Goal: Task Accomplishment & Management: Manage account settings

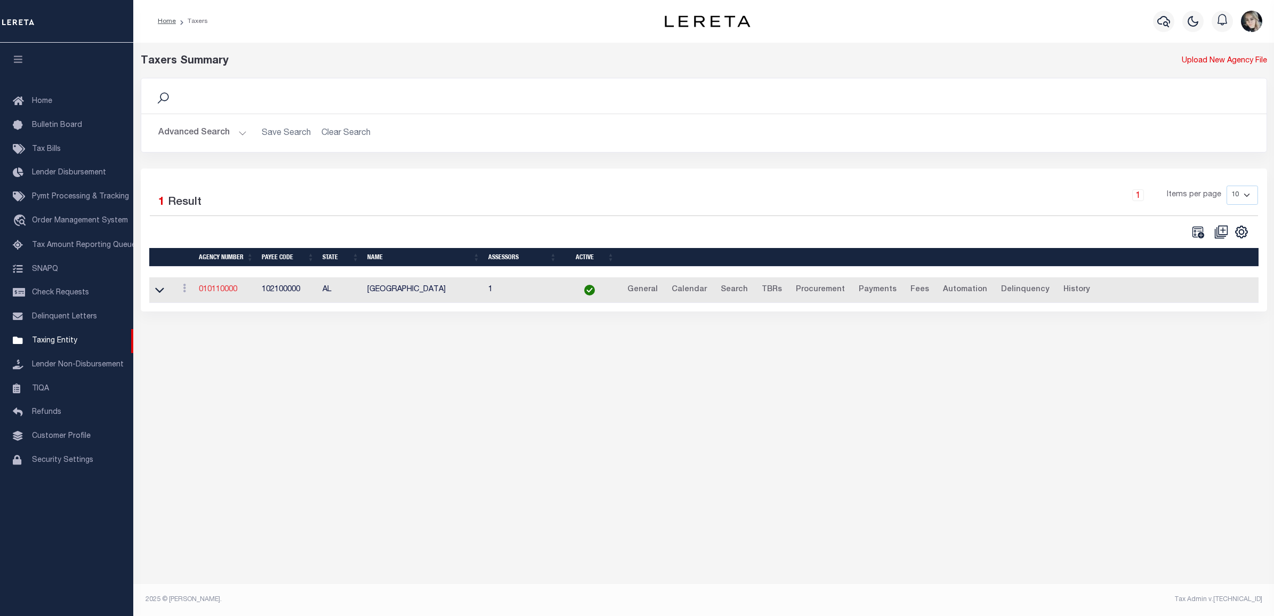
click at [237, 292] on link "010110000" at bounding box center [218, 289] width 38 height 7
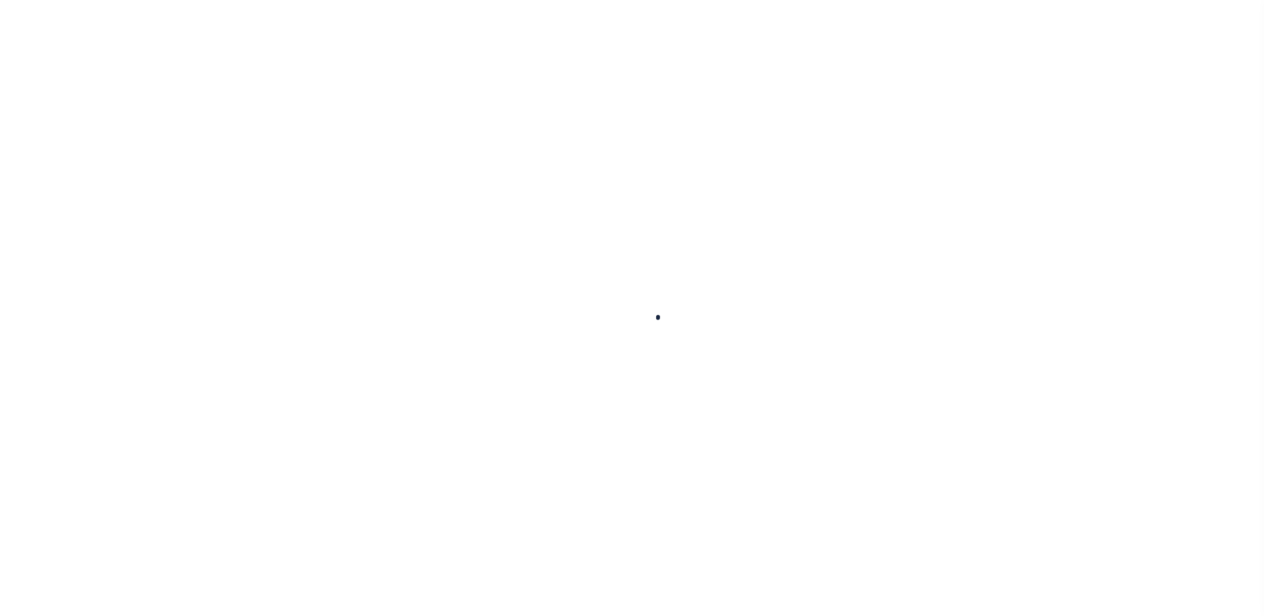
select select
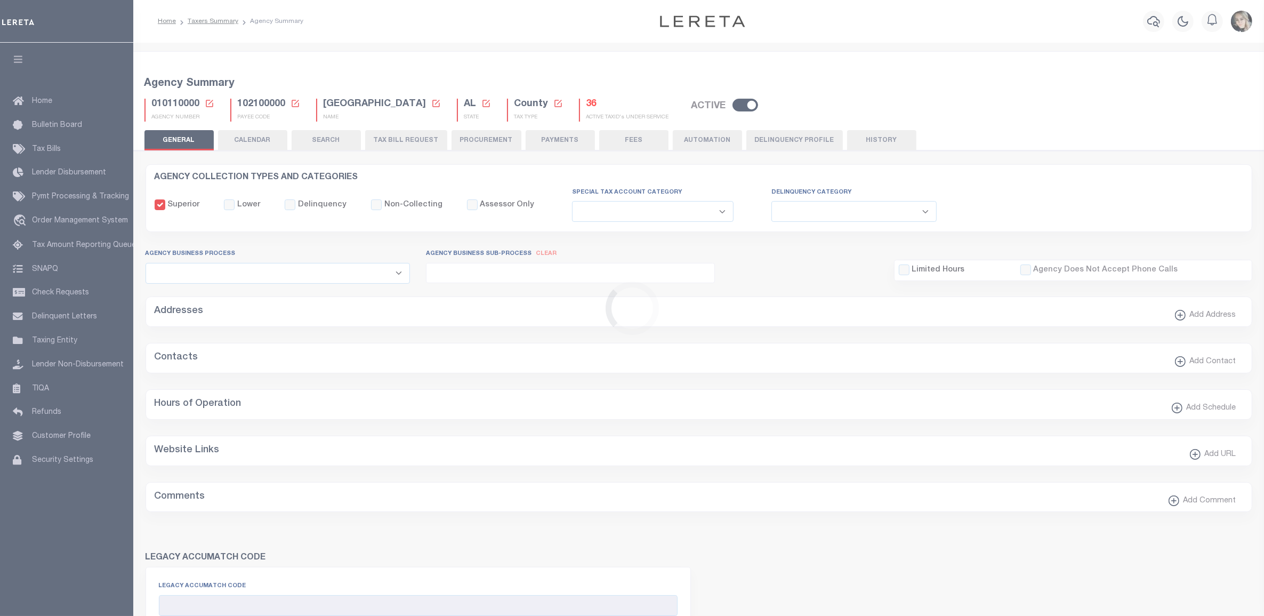
checkbox input "false"
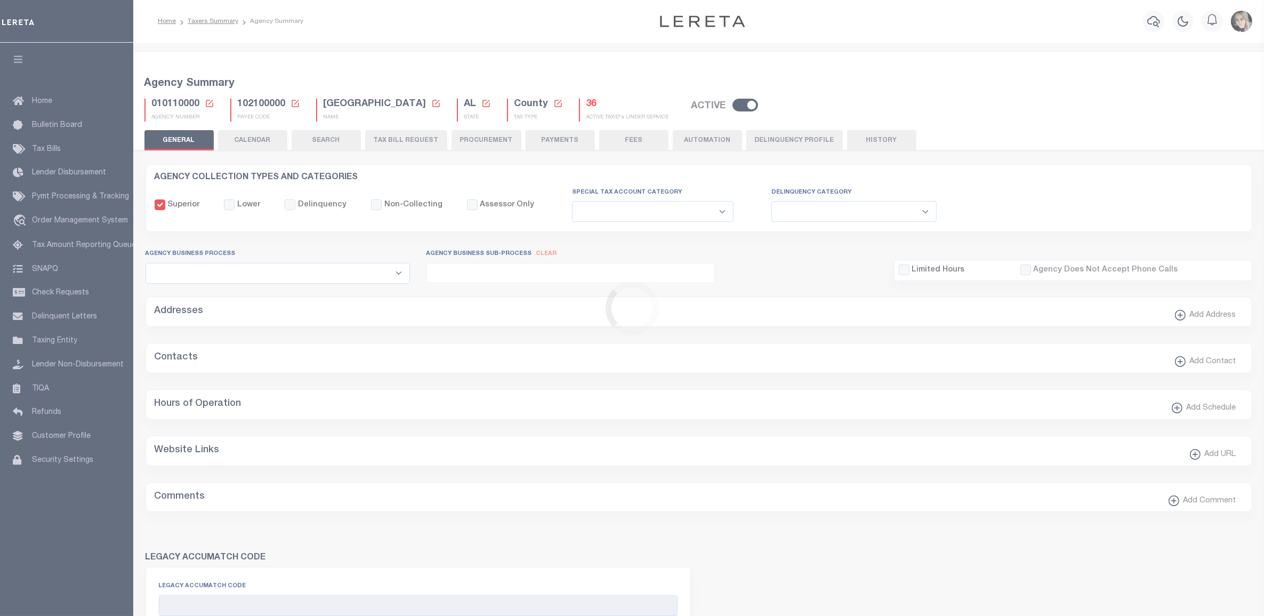
type input "102100000"
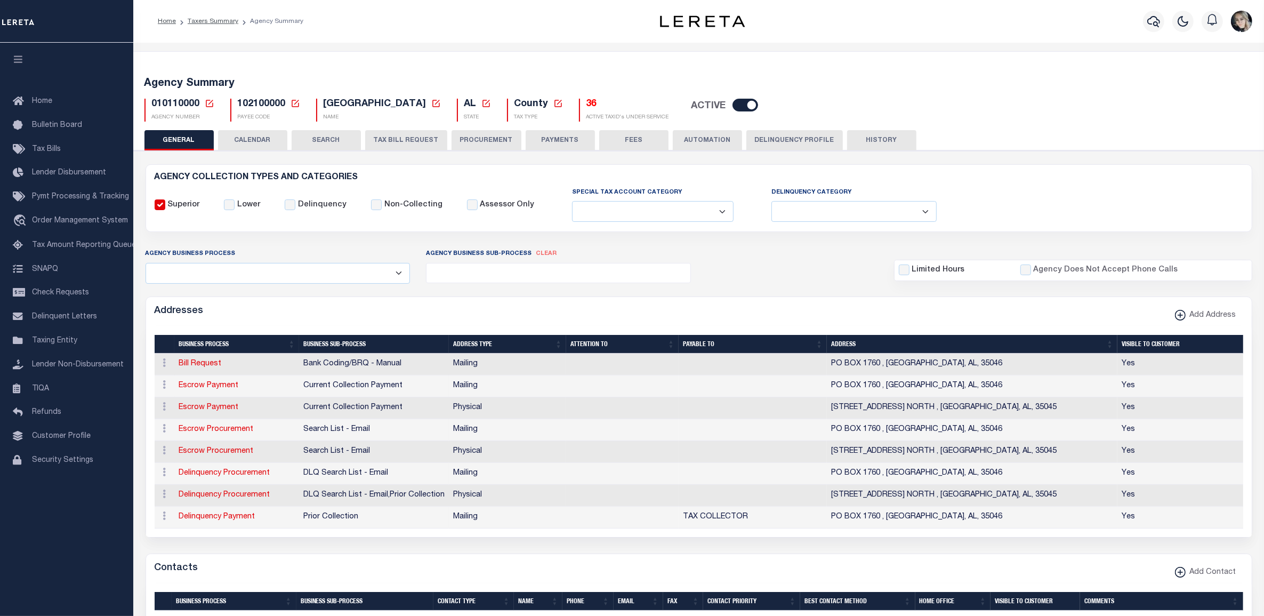
click at [209, 102] on icon at bounding box center [210, 104] width 10 height 10
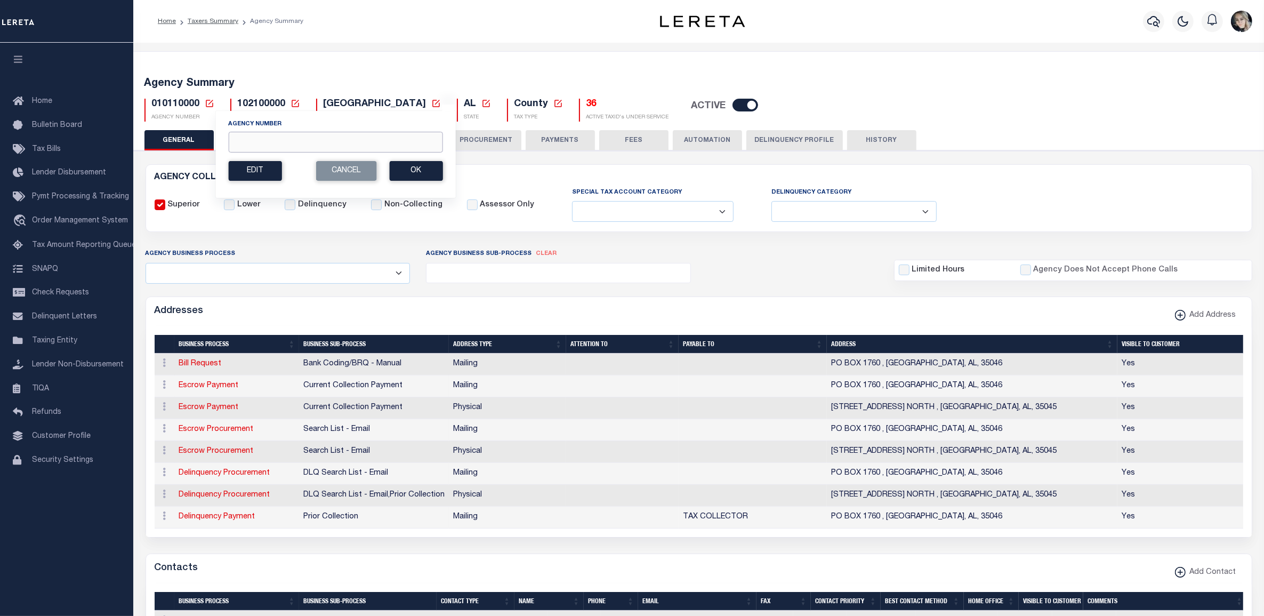
click at [257, 147] on input "Agency Number" at bounding box center [335, 142] width 214 height 21
paste input "422262001"
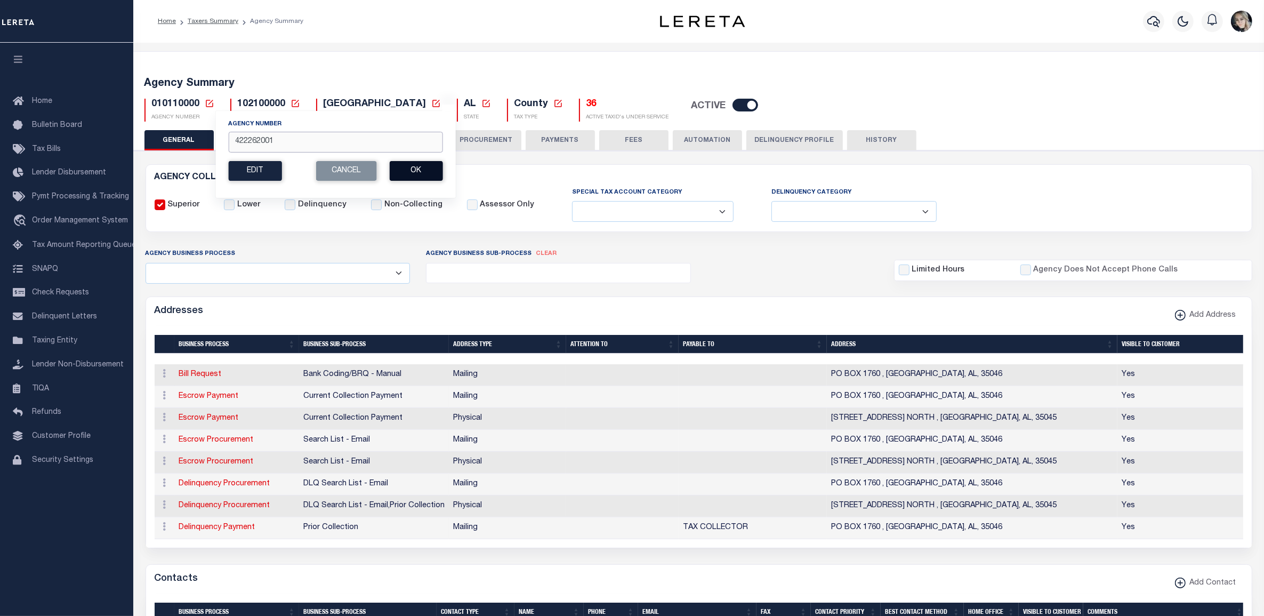
type input "422262001"
click at [415, 173] on button "Ok" at bounding box center [415, 171] width 53 height 20
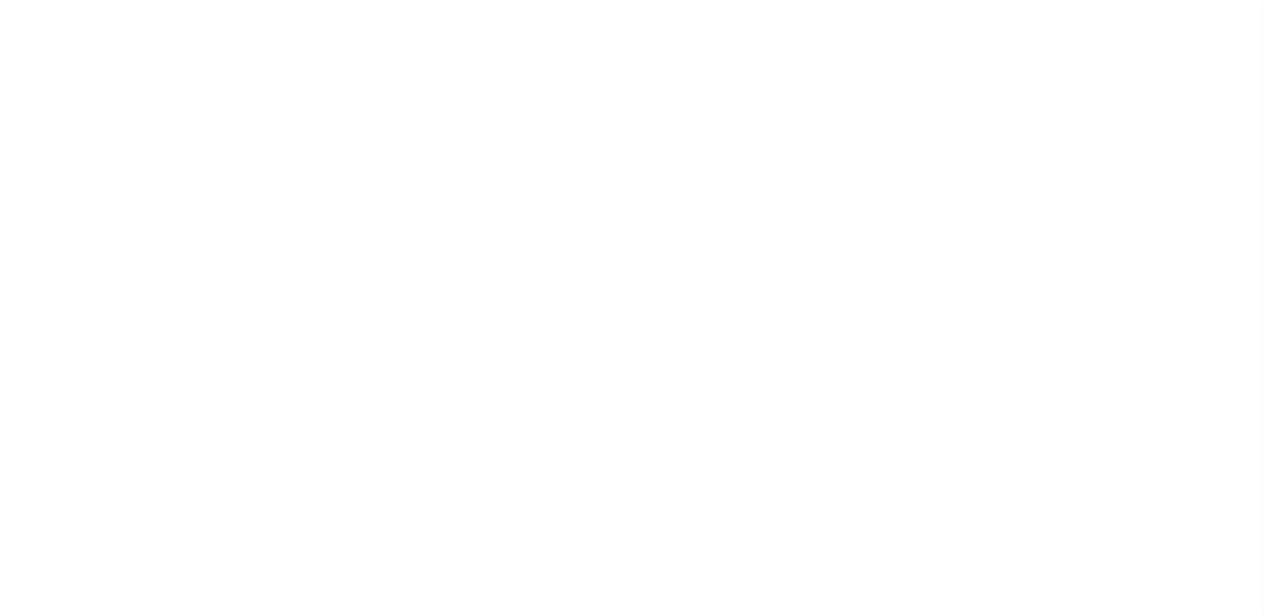
select select
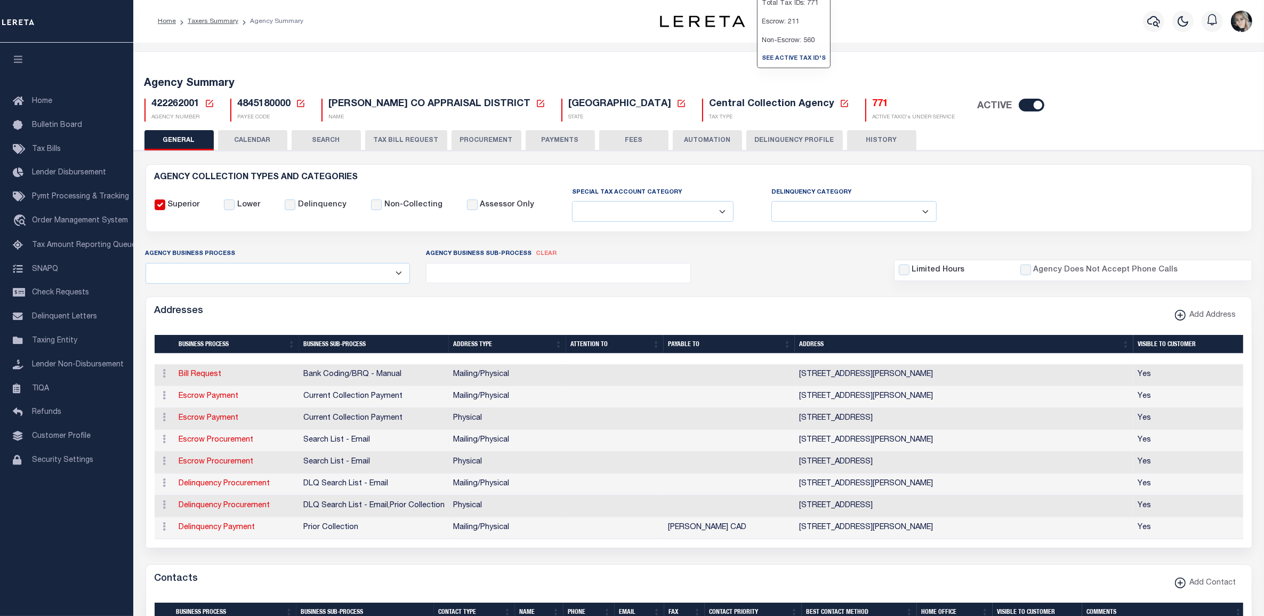
click at [872, 104] on h5 "771" at bounding box center [913, 105] width 83 height 12
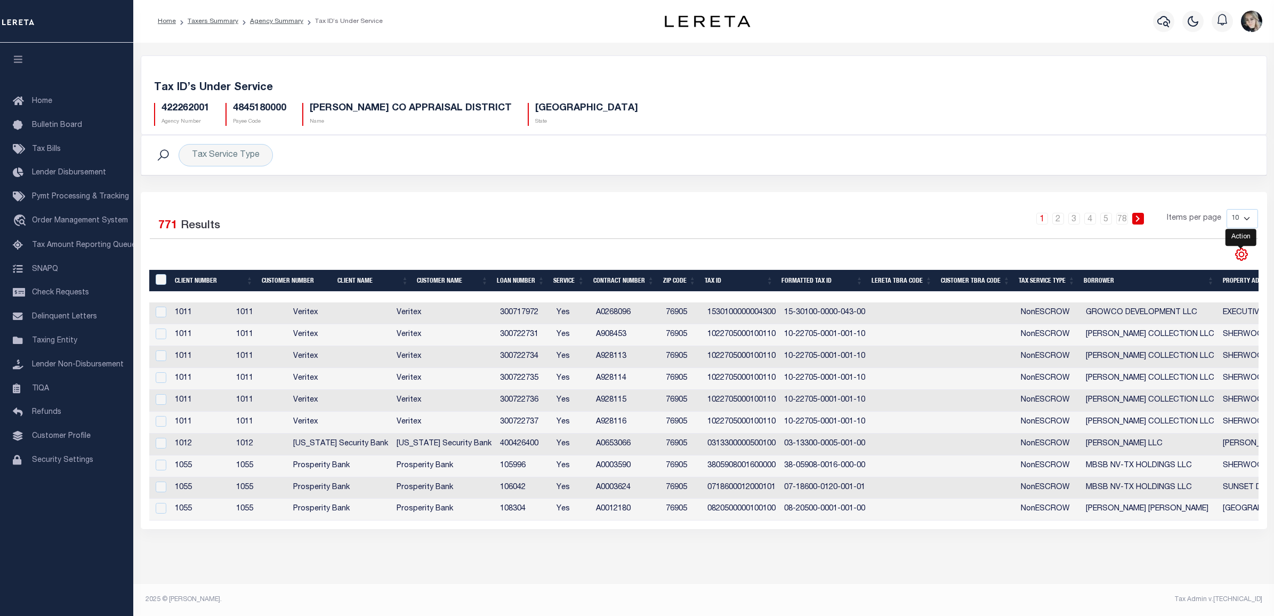
click at [1248, 253] on icon "" at bounding box center [1241, 254] width 14 height 14
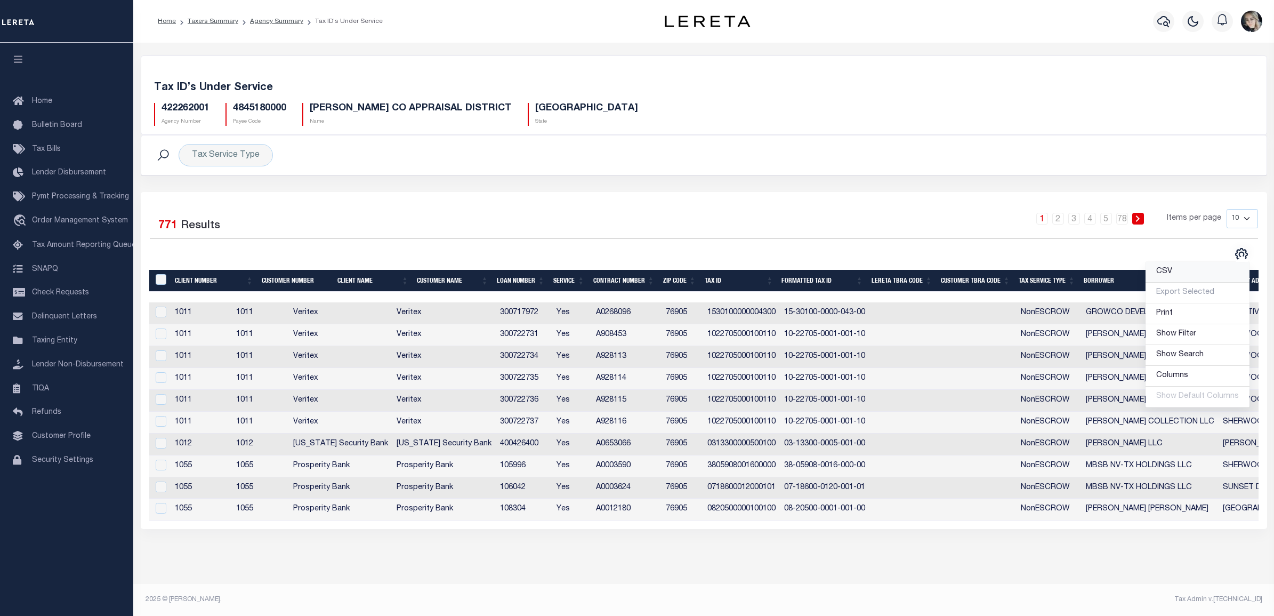
click at [1162, 274] on span "CSV" at bounding box center [1164, 271] width 16 height 7
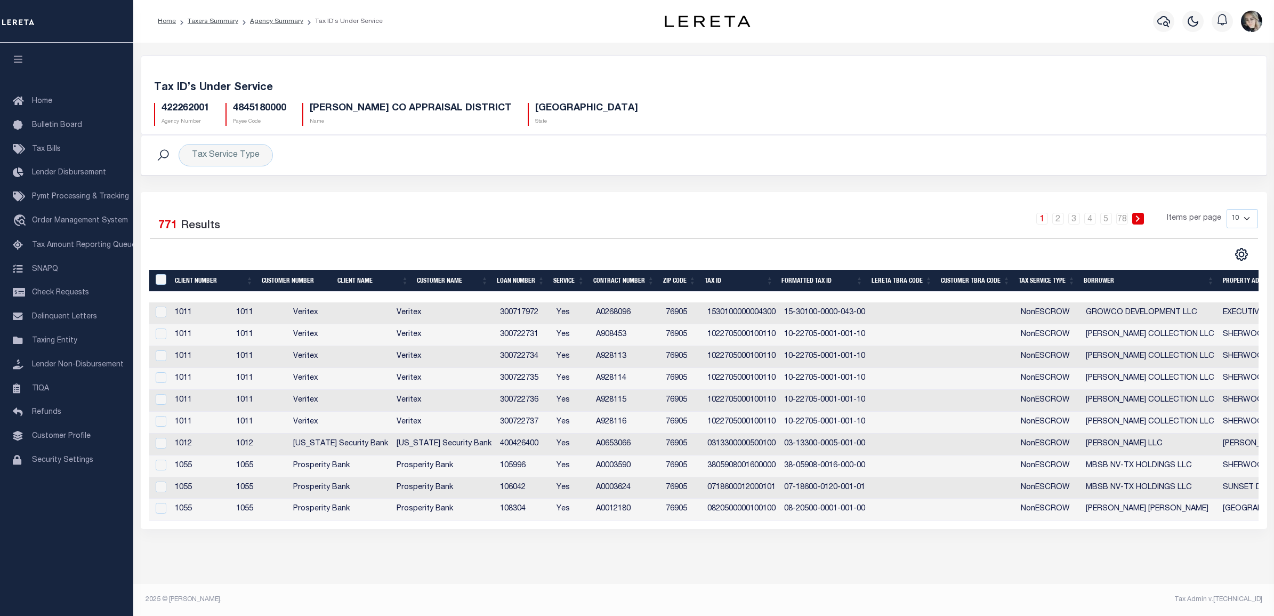
click at [187, 110] on h5 "422262001" at bounding box center [185, 109] width 48 height 12
copy h5 "422262001"
click at [49, 147] on span "Tax Bills" at bounding box center [46, 149] width 29 height 7
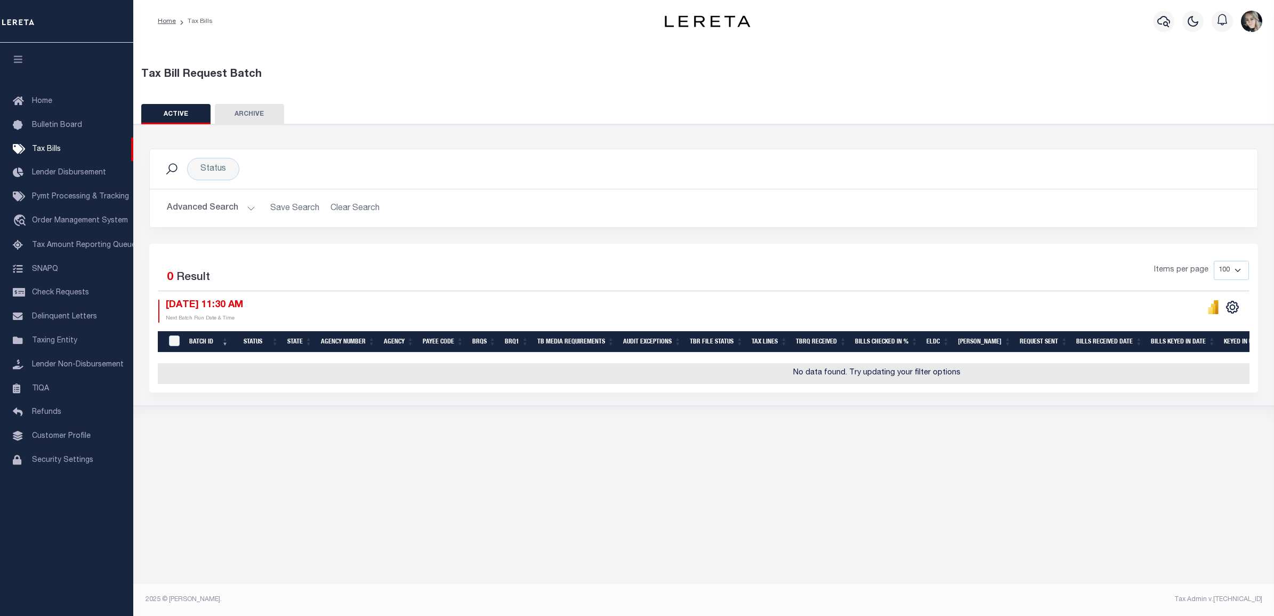
click at [176, 22] on li "Tax Bills" at bounding box center [194, 22] width 37 height 10
